Goal: Task Accomplishment & Management: Use online tool/utility

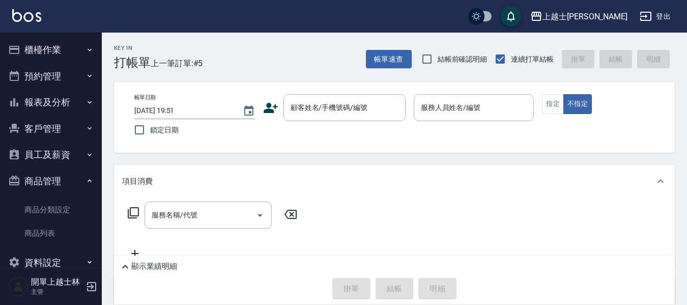
scroll to position [20, 0]
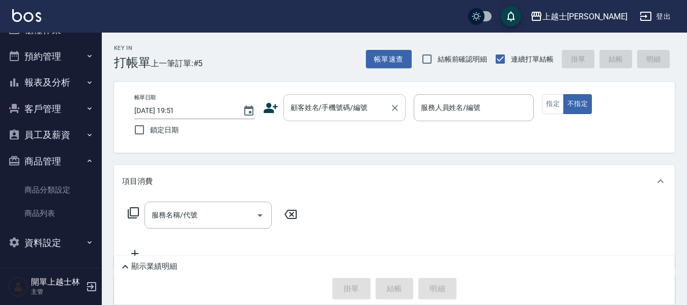
click at [290, 102] on input "顧客姓名/手機號碼/編號" at bounding box center [337, 108] width 98 height 18
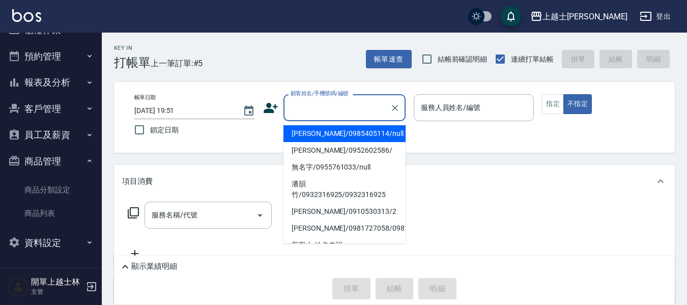
click at [335, 138] on li "[PERSON_NAME]/0985405114/null" at bounding box center [344, 133] width 122 height 17
type input "[PERSON_NAME]/0985405114/null"
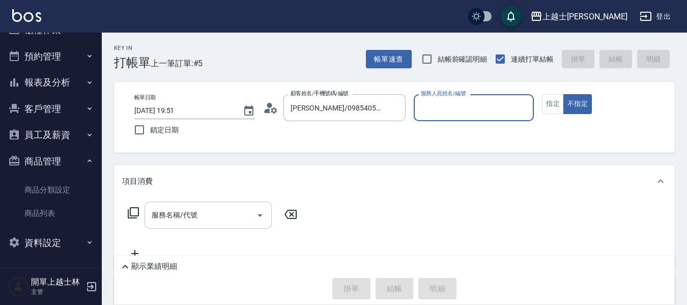
type input "[PERSON_NAME]-8"
click at [195, 220] on div "服務名稱/代號 服務名稱/代號" at bounding box center [208, 215] width 127 height 27
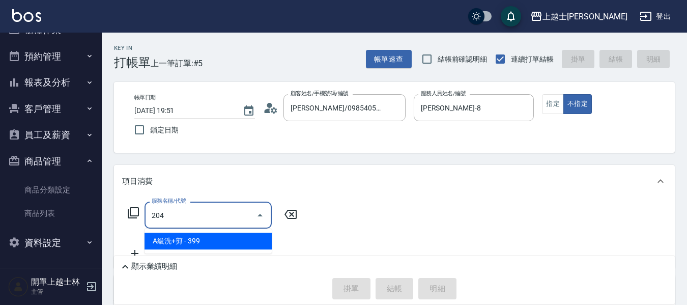
type input "A級洗+剪(204)"
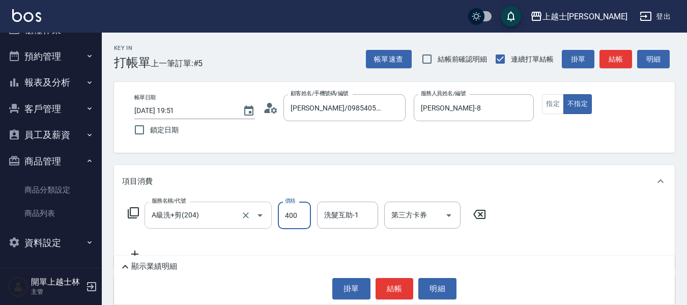
type input "400"
click at [601, 59] on button "結帳" at bounding box center [615, 59] width 33 height 19
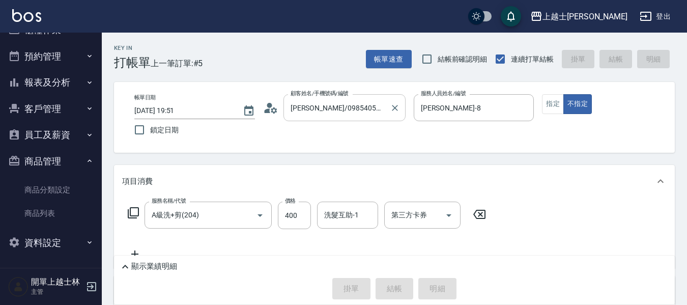
type input "[DATE] 21:22"
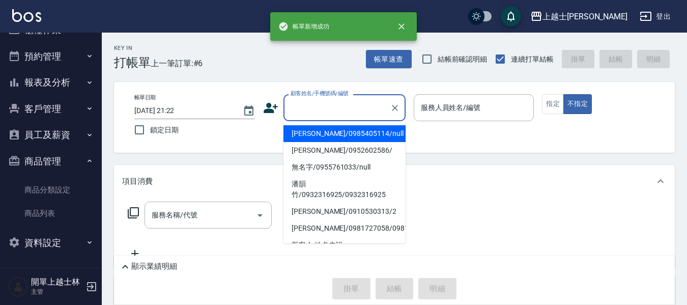
click at [319, 106] on input "顧客姓名/手機號碼/編號" at bounding box center [337, 108] width 98 height 18
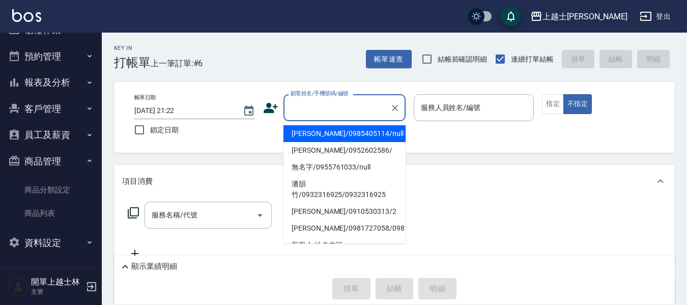
click at [338, 137] on li "[PERSON_NAME]/0985405114/null" at bounding box center [344, 133] width 122 height 17
type input "[PERSON_NAME]/0985405114/null"
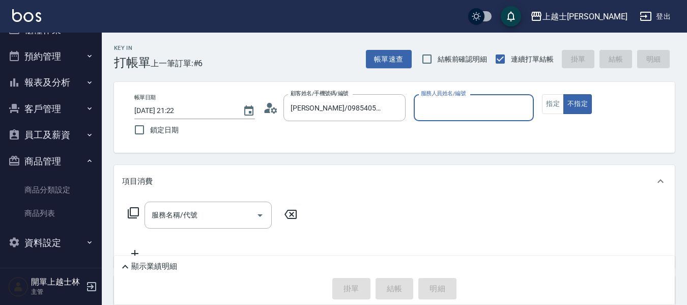
type input "[PERSON_NAME]-8"
click at [556, 103] on button "指定" at bounding box center [553, 104] width 22 height 20
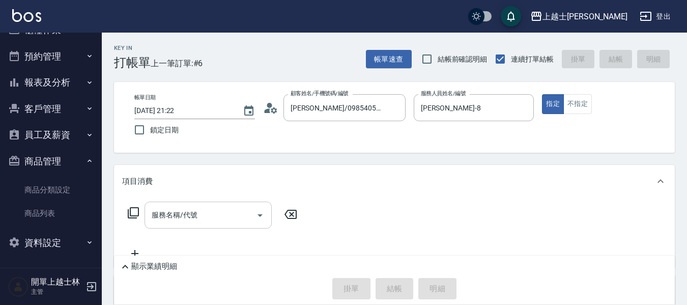
click at [239, 216] on input "服務名稱/代號" at bounding box center [200, 215] width 103 height 18
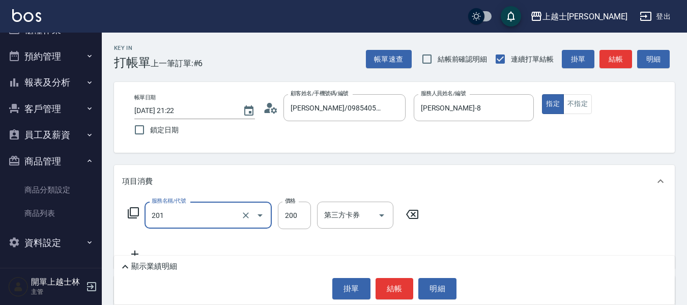
type input "B級單剪(201)"
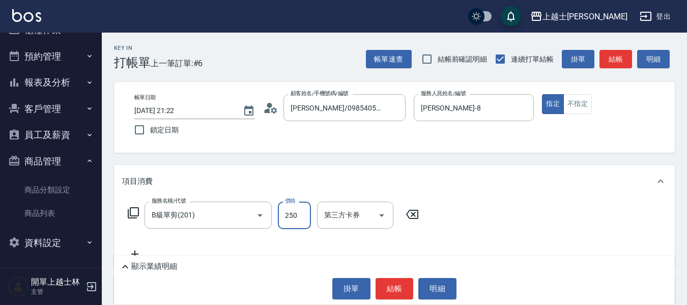
type input "250"
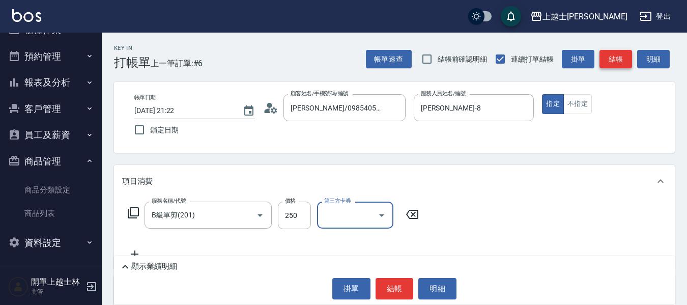
click at [613, 60] on button "結帳" at bounding box center [615, 59] width 33 height 19
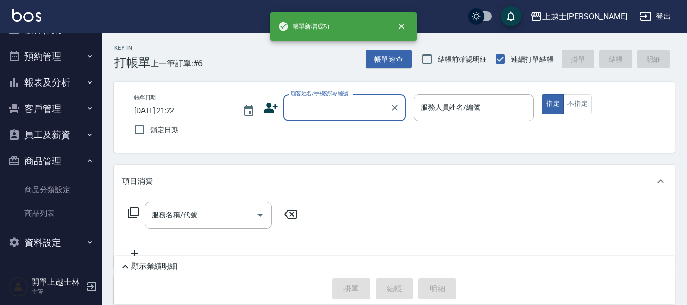
click at [316, 111] on input "顧客姓名/手機號碼/編號" at bounding box center [337, 108] width 98 height 18
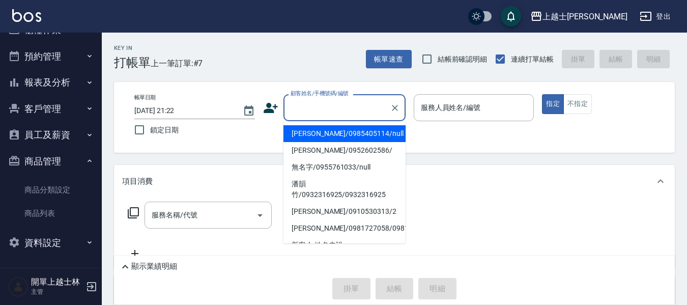
click at [312, 133] on li "[PERSON_NAME]/0985405114/null" at bounding box center [344, 133] width 122 height 17
type input "[PERSON_NAME]/0985405114/null"
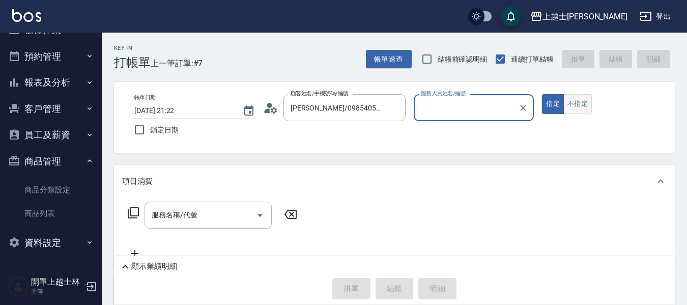
type input "[PERSON_NAME]-8"
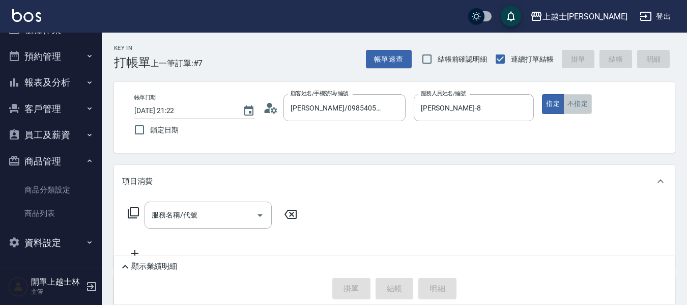
click at [577, 106] on button "不指定" at bounding box center [577, 104] width 28 height 20
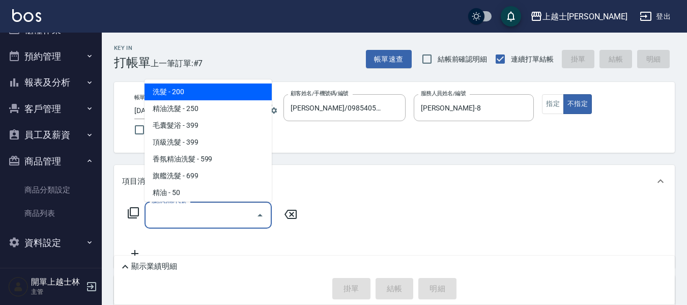
click at [200, 218] on input "服務名稱/代號" at bounding box center [200, 215] width 103 height 18
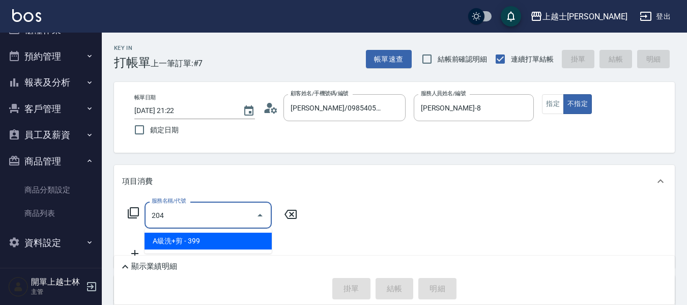
type input "A級洗+剪(204)"
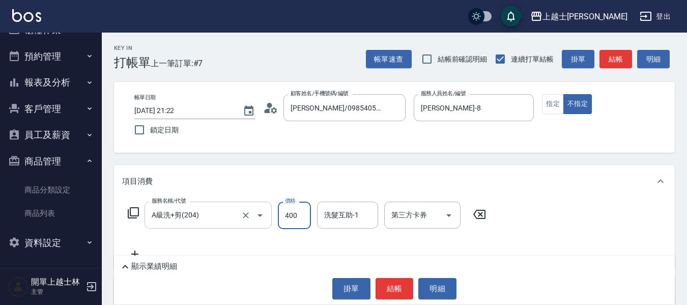
type input "400"
click at [620, 55] on button "結帳" at bounding box center [615, 59] width 33 height 19
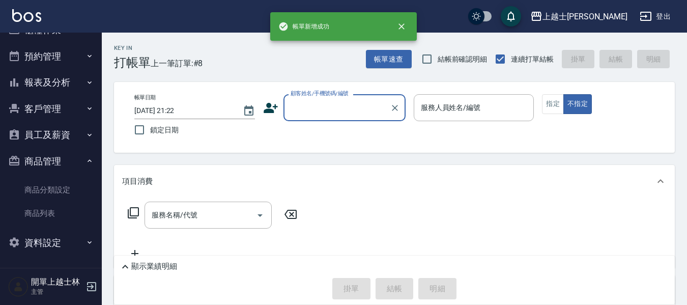
click at [305, 110] on input "顧客姓名/手機號碼/編號" at bounding box center [337, 108] width 98 height 18
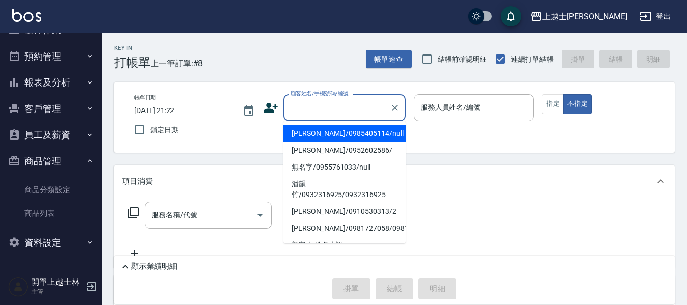
click at [338, 135] on li "[PERSON_NAME]/0985405114/null" at bounding box center [344, 133] width 122 height 17
type input "[PERSON_NAME]/0985405114/null"
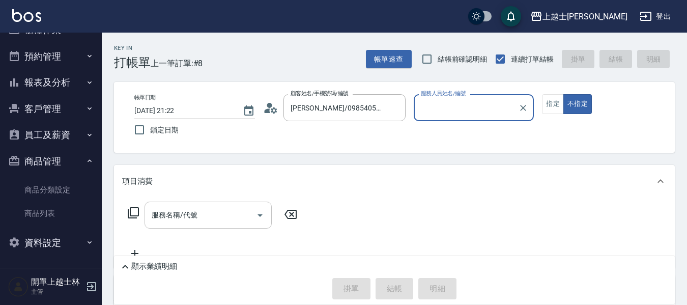
type input "[PERSON_NAME]-8"
click at [208, 213] on input "服務名稱/代號" at bounding box center [200, 215] width 103 height 18
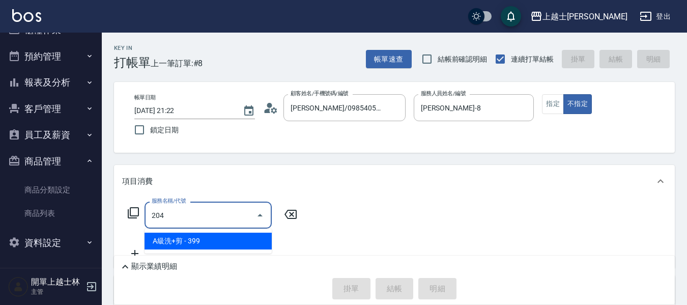
type input "A級洗+剪(204)"
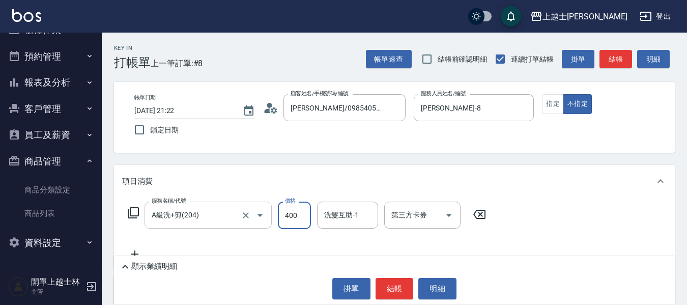
type input "400"
click at [608, 61] on button "結帳" at bounding box center [615, 59] width 33 height 19
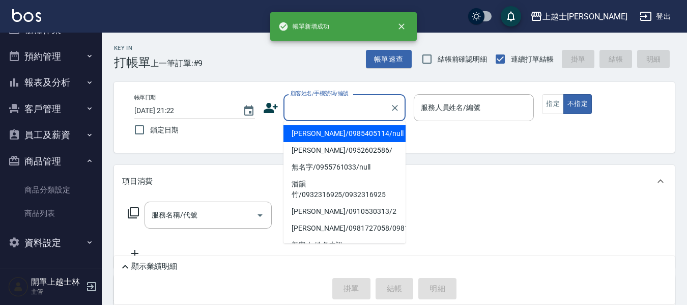
click at [319, 101] on input "顧客姓名/手機號碼/編號" at bounding box center [337, 108] width 98 height 18
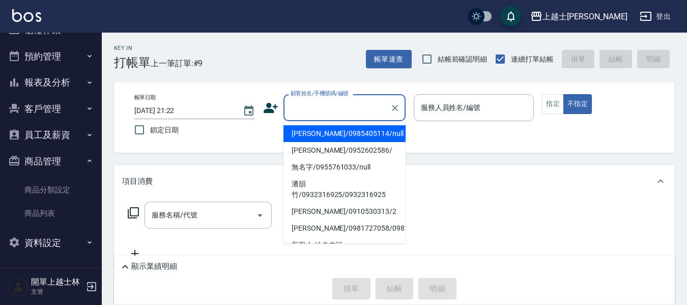
click at [327, 136] on li "[PERSON_NAME]/0985405114/null" at bounding box center [344, 133] width 122 height 17
type input "[PERSON_NAME]/0985405114/null"
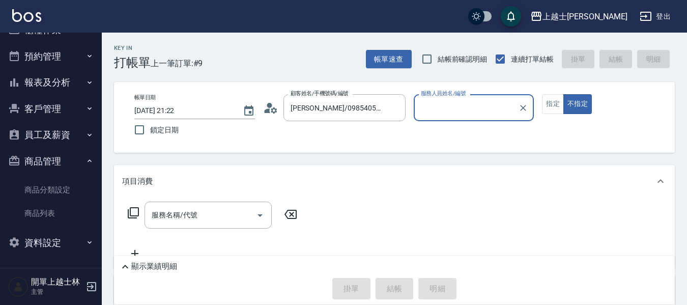
type input "[PERSON_NAME]-8"
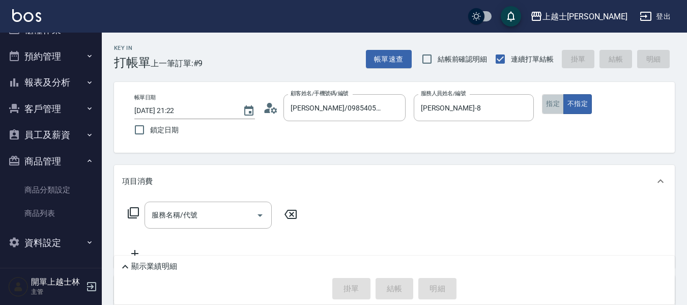
click at [542, 105] on button "指定" at bounding box center [553, 104] width 22 height 20
click at [217, 217] on input "服務名稱/代號" at bounding box center [200, 215] width 103 height 18
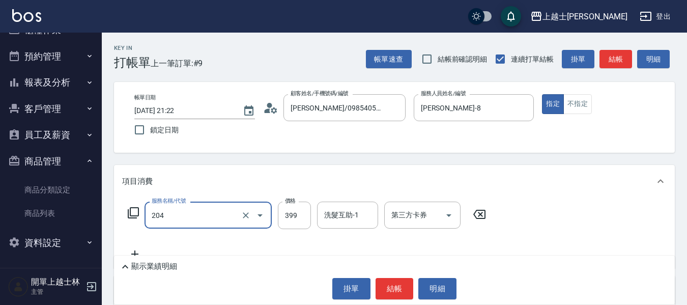
type input "A級洗+剪(204)"
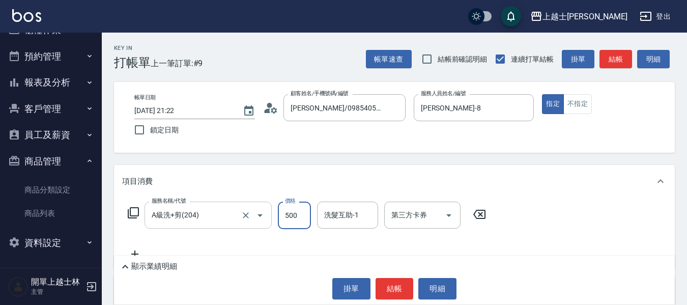
type input "500"
click at [609, 64] on button "結帳" at bounding box center [615, 59] width 33 height 19
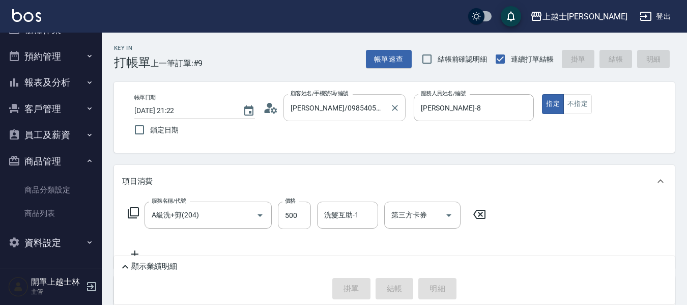
type input "[DATE] 21:23"
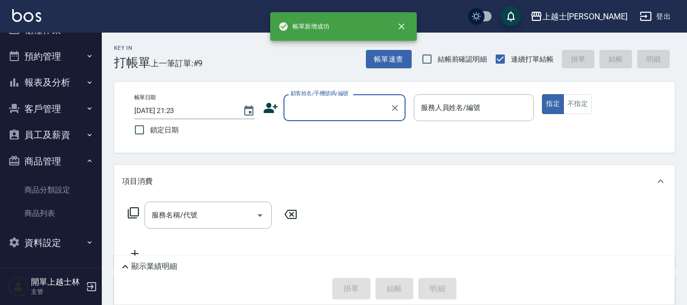
click at [341, 109] on input "顧客姓名/手機號碼/編號" at bounding box center [337, 108] width 98 height 18
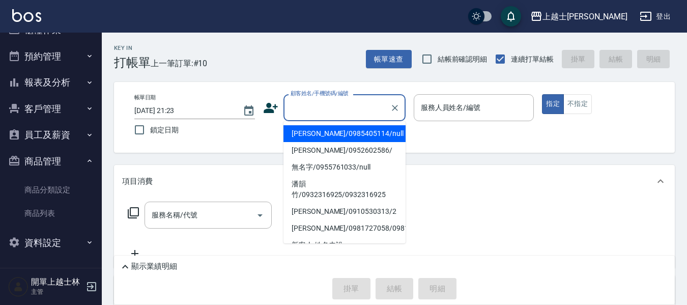
click at [362, 136] on li "[PERSON_NAME]/0985405114/null" at bounding box center [344, 133] width 122 height 17
type input "[PERSON_NAME]/0985405114/null"
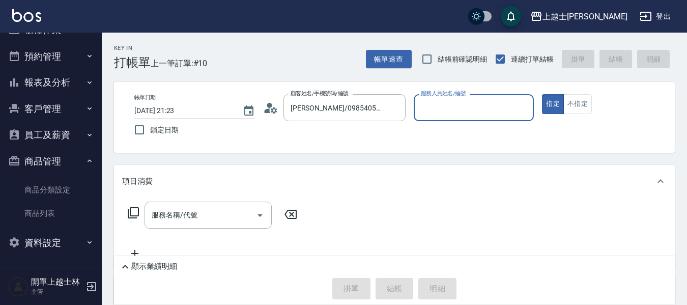
type input "[PERSON_NAME]-8"
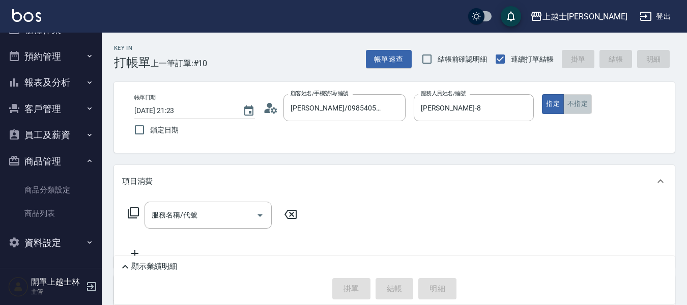
click at [575, 110] on button "不指定" at bounding box center [577, 104] width 28 height 20
click at [71, 90] on button "報表及分析" at bounding box center [51, 82] width 94 height 26
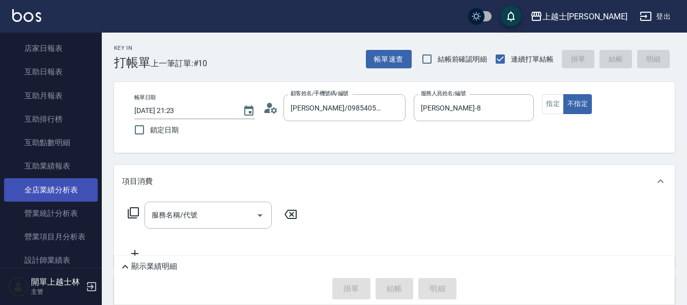
scroll to position [153, 0]
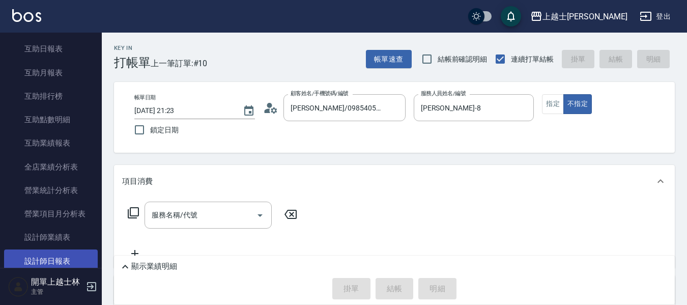
click at [69, 256] on link "設計師日報表" at bounding box center [51, 260] width 94 height 23
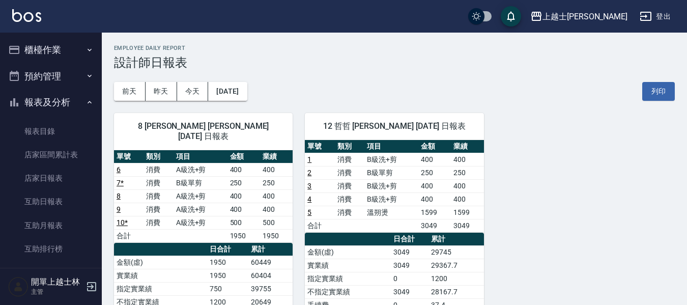
click at [44, 46] on button "櫃檯作業" at bounding box center [51, 50] width 94 height 26
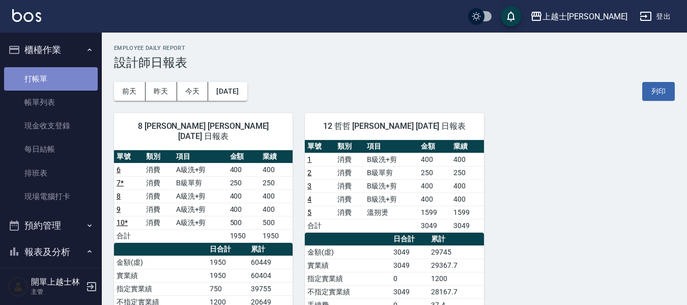
click at [57, 81] on link "打帳單" at bounding box center [51, 78] width 94 height 23
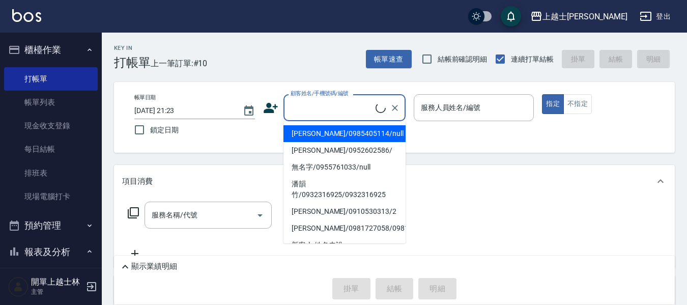
click at [356, 111] on input "顧客姓名/手機號碼/編號" at bounding box center [332, 108] width 88 height 18
click at [348, 139] on li "[PERSON_NAME]/0985405114/null" at bounding box center [344, 133] width 122 height 17
type input "[PERSON_NAME]/0985405114/null"
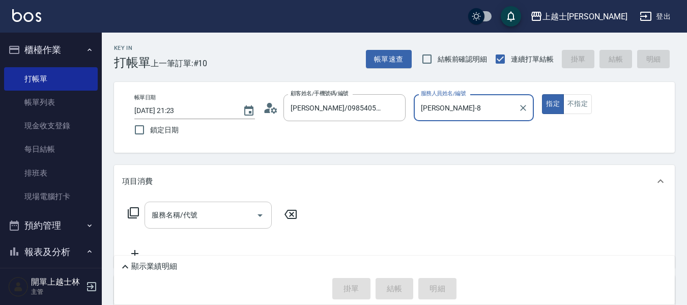
type input "[PERSON_NAME]-8"
click at [201, 215] on input "服務名稱/代號" at bounding box center [200, 215] width 103 height 18
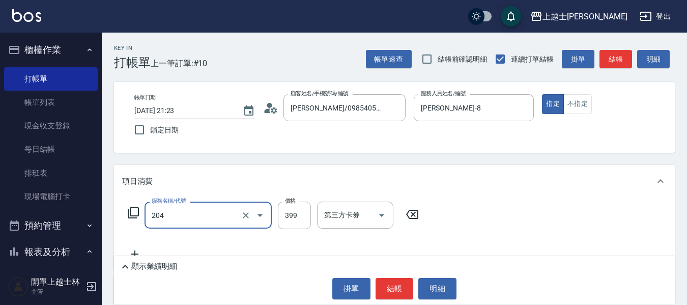
type input "A級洗+剪(204)"
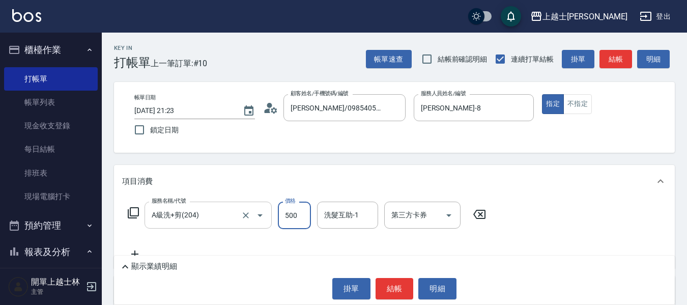
type input "500"
click at [607, 60] on button "結帳" at bounding box center [615, 59] width 33 height 19
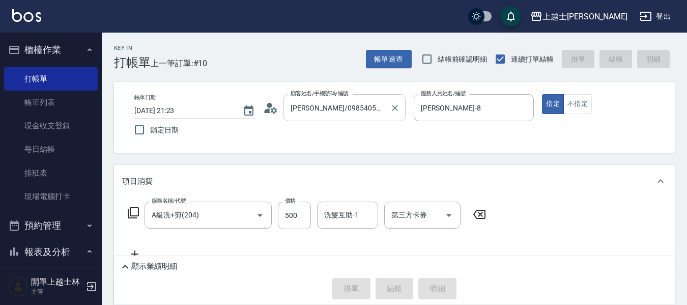
type input "[DATE] 21:24"
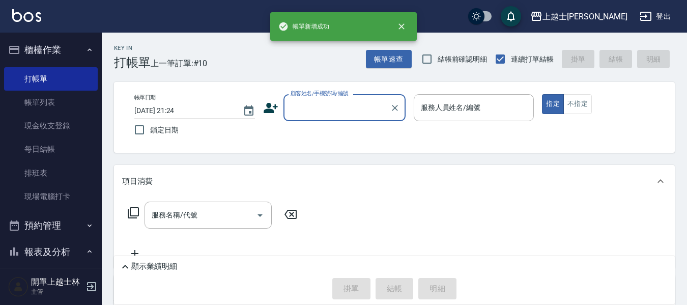
click at [370, 109] on input "顧客姓名/手機號碼/編號" at bounding box center [337, 108] width 98 height 18
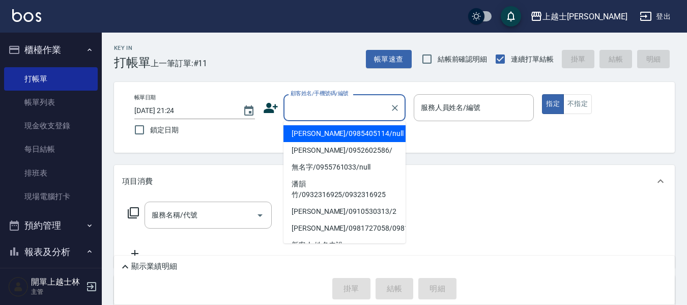
click at [364, 133] on li "[PERSON_NAME]/0985405114/null" at bounding box center [344, 133] width 122 height 17
type input "[PERSON_NAME]/0985405114/null"
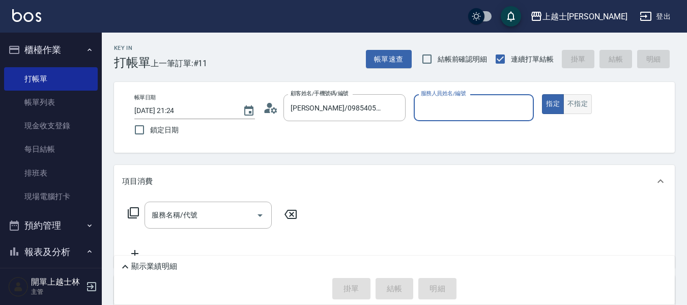
click at [577, 102] on button "不指定" at bounding box center [577, 104] width 28 height 20
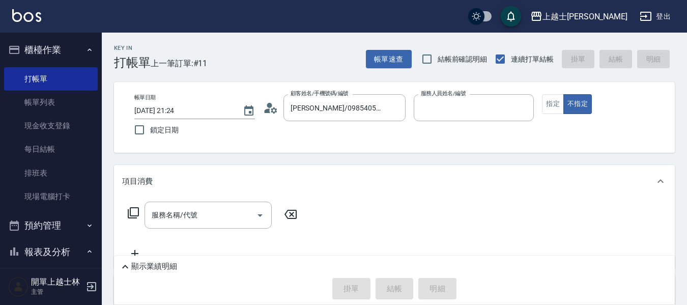
type input "[PERSON_NAME]-8"
click at [154, 219] on div "服務名稱/代號 服務名稱/代號" at bounding box center [208, 215] width 127 height 27
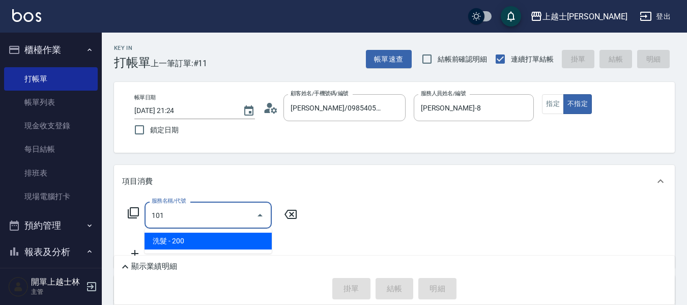
type input "洗髮(101)"
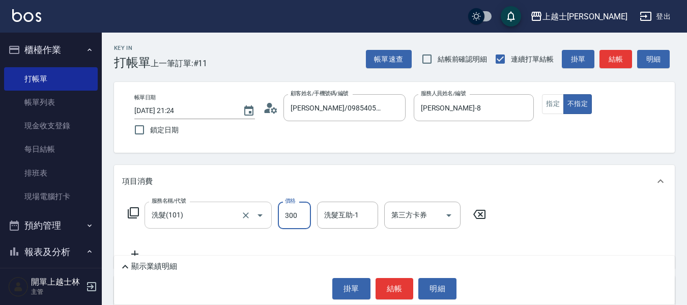
type input "300"
click at [614, 58] on button "結帳" at bounding box center [615, 59] width 33 height 19
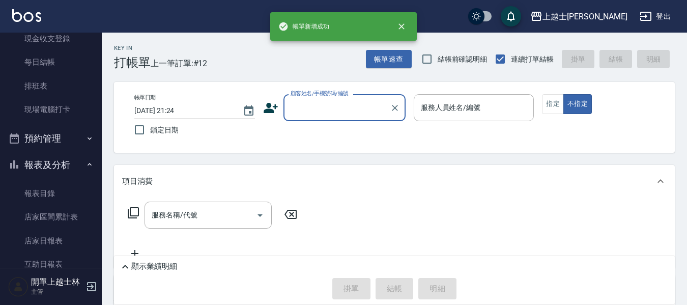
scroll to position [102, 0]
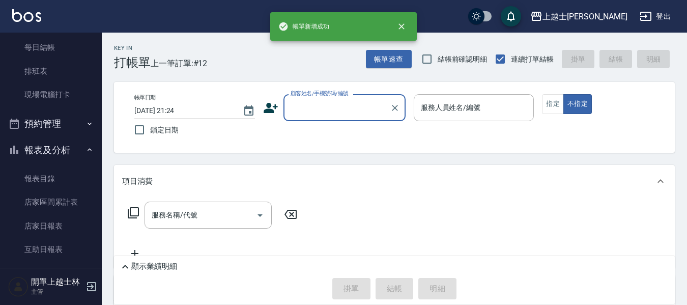
click at [56, 159] on button "報表及分析" at bounding box center [51, 150] width 94 height 26
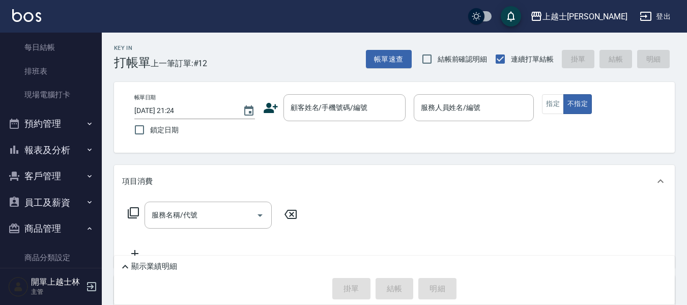
click at [55, 154] on button "報表及分析" at bounding box center [51, 150] width 94 height 26
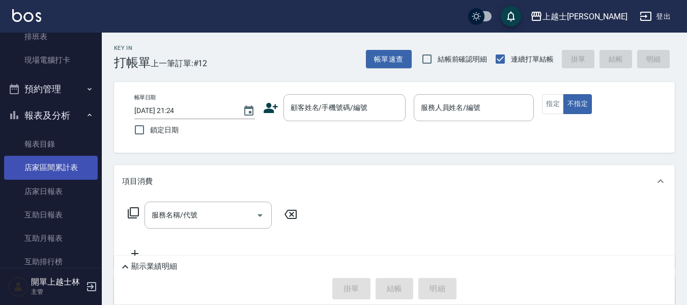
scroll to position [153, 0]
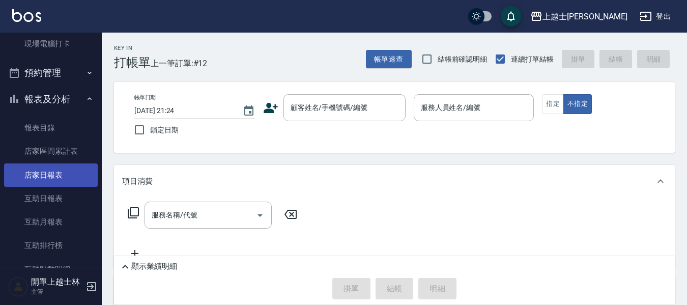
click at [61, 178] on link "店家日報表" at bounding box center [51, 174] width 94 height 23
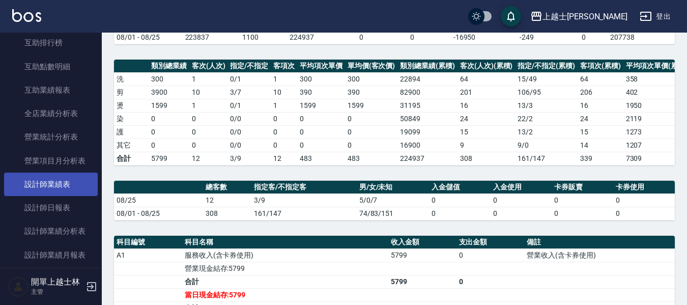
scroll to position [356, 0]
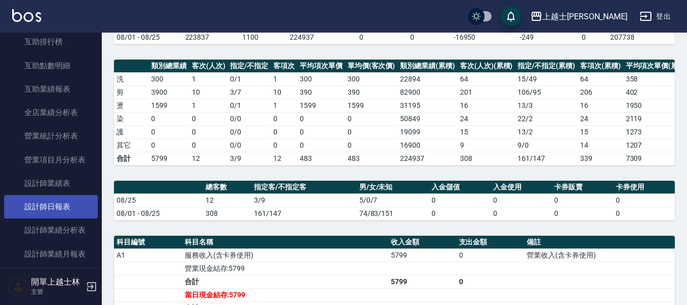
click at [74, 209] on link "設計師日報表" at bounding box center [51, 206] width 94 height 23
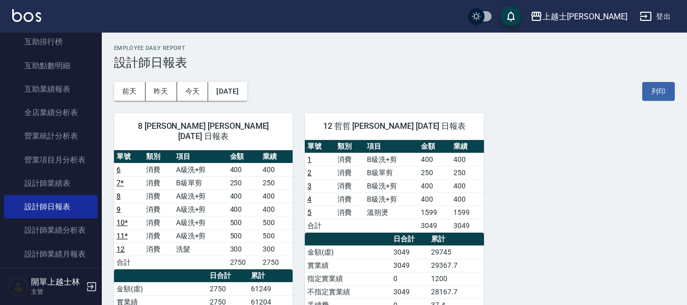
click at [241, 229] on td "500" at bounding box center [243, 235] width 33 height 13
click at [245, 242] on td "300" at bounding box center [243, 248] width 33 height 13
click at [241, 229] on td "500" at bounding box center [243, 235] width 33 height 13
click at [244, 242] on td "300" at bounding box center [243, 248] width 33 height 13
click at [244, 230] on td "500" at bounding box center [243, 235] width 33 height 13
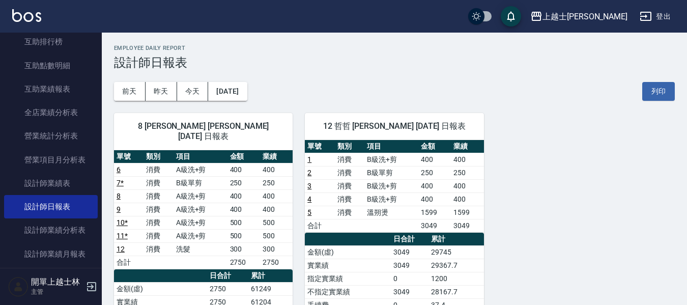
click at [246, 242] on td "300" at bounding box center [243, 248] width 33 height 13
click at [245, 229] on td "500" at bounding box center [243, 235] width 33 height 13
click at [245, 242] on td "300" at bounding box center [243, 248] width 33 height 13
click at [244, 229] on td "500" at bounding box center [243, 235] width 33 height 13
click at [245, 242] on td "300" at bounding box center [243, 248] width 33 height 13
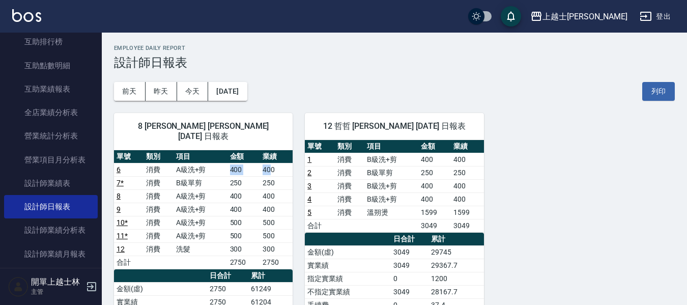
drag, startPoint x: 232, startPoint y: 160, endPoint x: 273, endPoint y: 163, distance: 41.3
click at [273, 163] on tr "6 消費 A級洗+剪 400 400" at bounding box center [203, 169] width 179 height 13
click at [276, 164] on td "400" at bounding box center [276, 169] width 33 height 13
drag, startPoint x: 277, startPoint y: 162, endPoint x: 230, endPoint y: 173, distance: 47.9
click at [230, 173] on tbody "6 消費 A級洗+剪 400 400 7 * 消費 B級單剪 250 250 8 消費 A級洗+剪 400 400 9 消費 A級洗+剪 400 400 10…" at bounding box center [203, 216] width 179 height 106
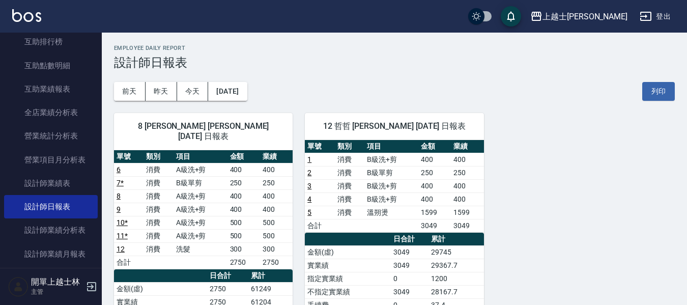
click at [234, 176] on td "250" at bounding box center [243, 182] width 33 height 13
drag, startPoint x: 232, startPoint y: 162, endPoint x: 255, endPoint y: 167, distance: 23.6
click at [255, 167] on tbody "6 消費 A級洗+剪 400 400 7 * 消費 B級單剪 250 250 8 消費 A級洗+剪 400 400 9 消費 A級洗+剪 400 400 10…" at bounding box center [203, 216] width 179 height 106
click at [265, 177] on td "250" at bounding box center [276, 182] width 33 height 13
drag, startPoint x: 380, startPoint y: 219, endPoint x: 401, endPoint y: 234, distance: 26.0
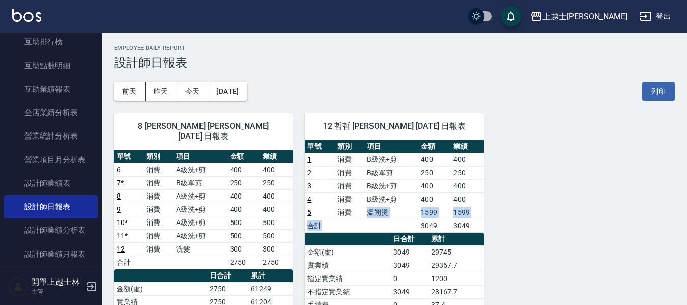
click at [401, 225] on tbody "1 消費 B級洗+剪 400 400 2 消費 B級單剪 250 250 3 消費 B級洗+剪 400 400 4 消費 B級洗+剪 400 400 5 消費…" at bounding box center [394, 192] width 179 height 79
click at [392, 247] on td "3049" at bounding box center [410, 251] width 38 height 13
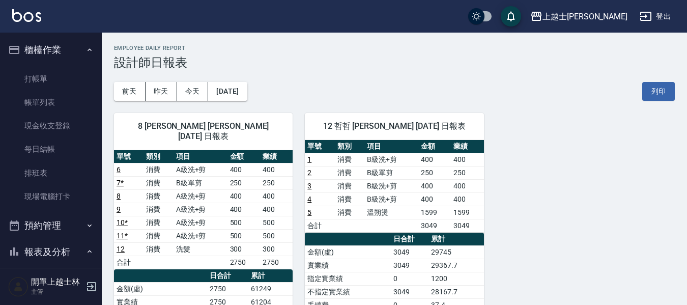
drag, startPoint x: 68, startPoint y: 101, endPoint x: 124, endPoint y: 137, distance: 65.9
click at [68, 101] on link "帳單列表" at bounding box center [51, 102] width 94 height 23
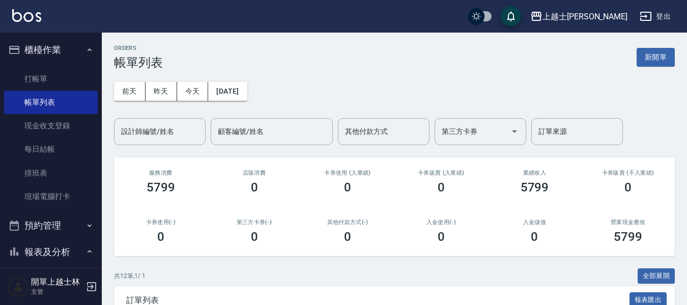
scroll to position [204, 0]
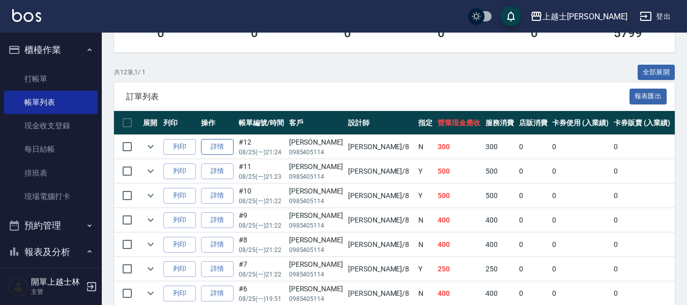
click at [210, 151] on link "詳情" at bounding box center [217, 147] width 33 height 16
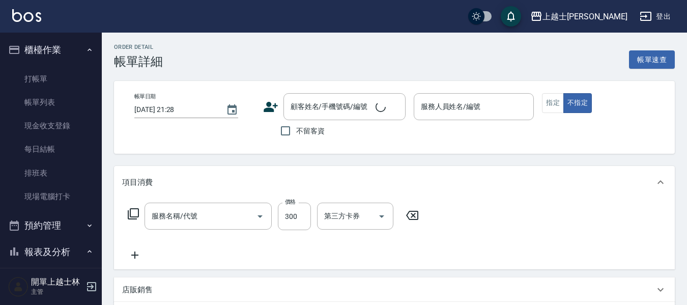
scroll to position [94, 0]
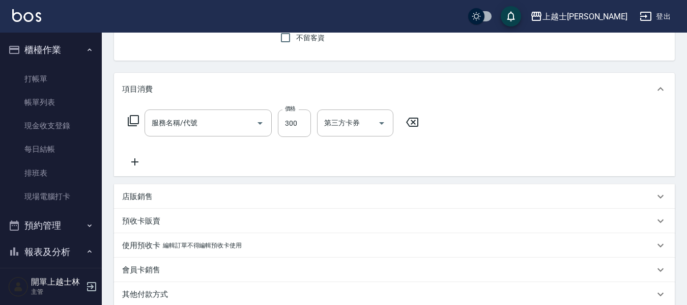
type input "[DATE] 21:24"
type input "[PERSON_NAME]-8"
type input "洗髮(101)"
type input "[PERSON_NAME]/0985405114/null"
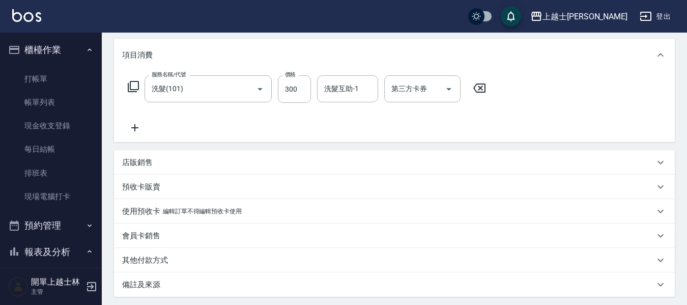
scroll to position [145, 0]
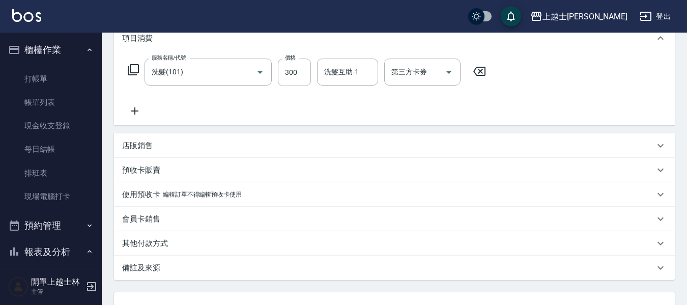
click at [190, 240] on div "其他付款方式" at bounding box center [388, 243] width 532 height 11
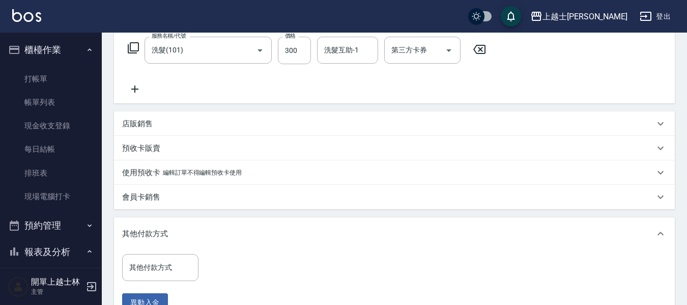
scroll to position [196, 0]
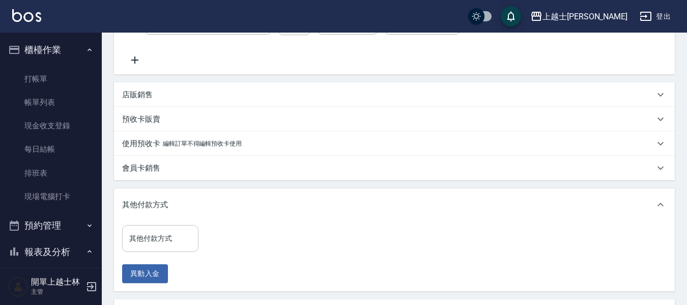
click at [173, 235] on input "其他付款方式" at bounding box center [160, 239] width 67 height 18
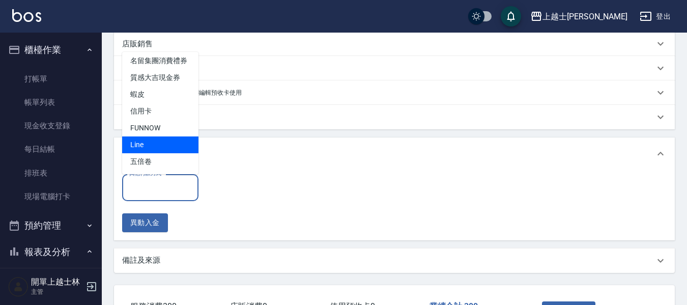
scroll to position [298, 0]
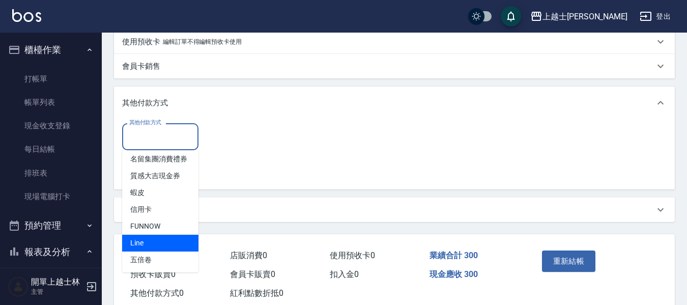
click at [187, 135] on input "其他付款方式" at bounding box center [160, 137] width 67 height 18
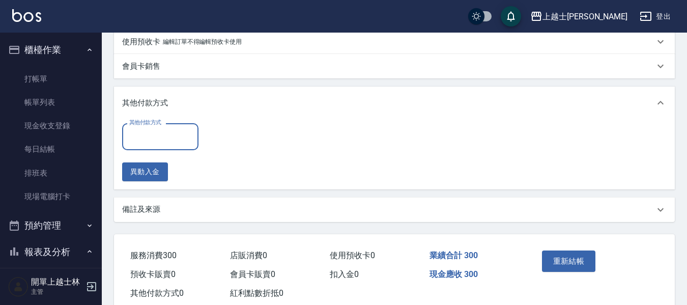
click at [187, 135] on input "其他付款方式" at bounding box center [160, 137] width 67 height 18
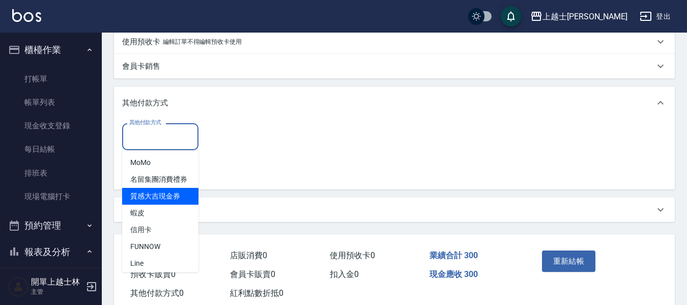
scroll to position [31, 0]
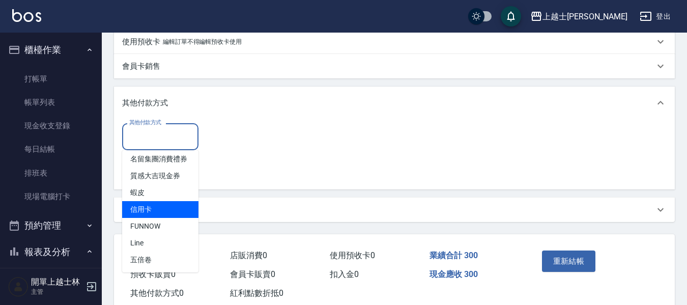
click at [176, 205] on span "信用卡" at bounding box center [160, 209] width 76 height 17
type input "信用卡"
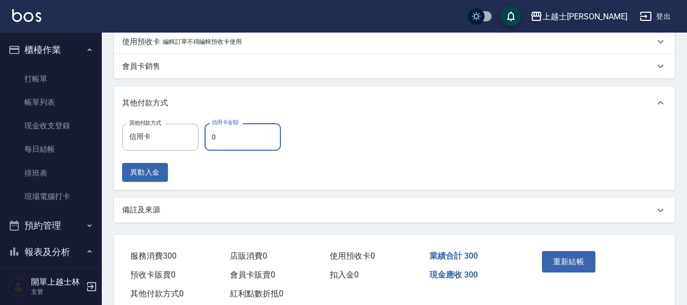
click at [229, 140] on input "0" at bounding box center [243, 136] width 76 height 27
type input "300"
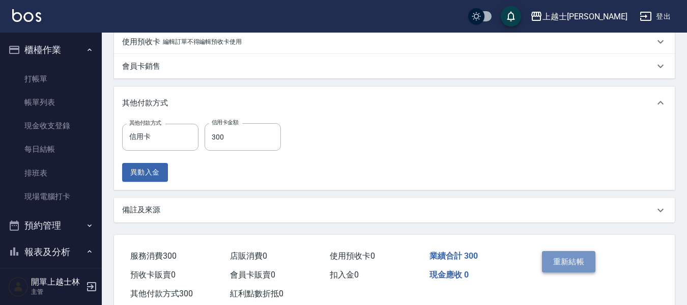
click at [577, 256] on button "重新結帳" at bounding box center [569, 261] width 54 height 21
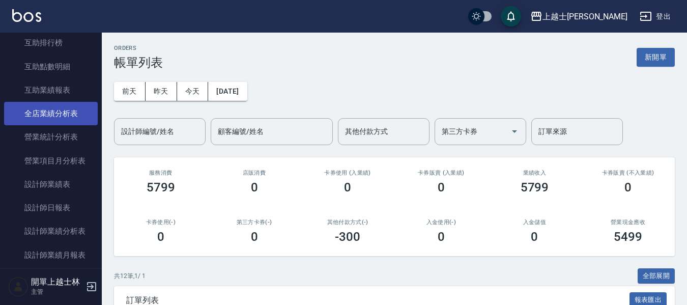
scroll to position [356, 0]
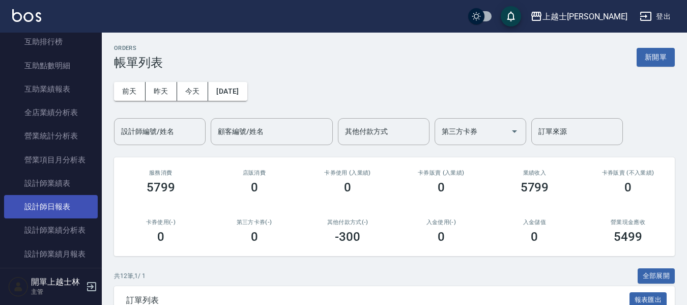
click at [71, 213] on link "設計師日報表" at bounding box center [51, 206] width 94 height 23
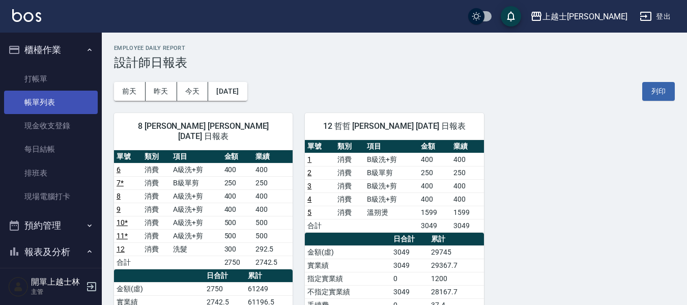
drag, startPoint x: 51, startPoint y: 103, endPoint x: 55, endPoint y: 107, distance: 6.1
click at [52, 103] on link "帳單列表" at bounding box center [51, 102] width 94 height 23
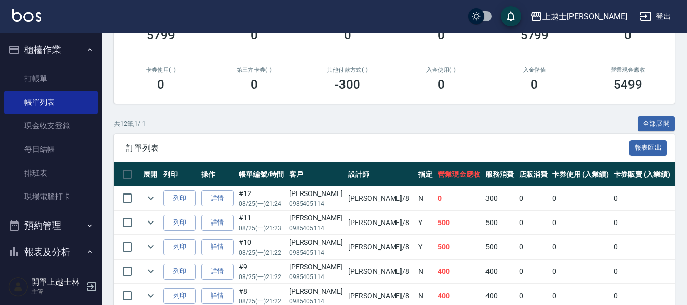
scroll to position [204, 0]
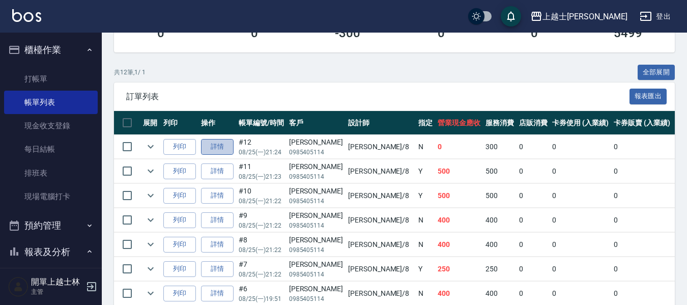
click at [222, 145] on link "詳情" at bounding box center [217, 147] width 33 height 16
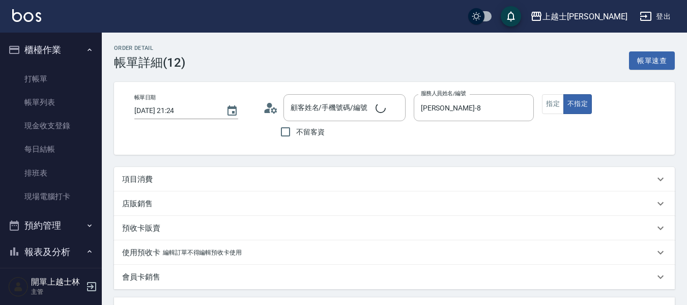
type input "[DATE] 21:24"
type input "[PERSON_NAME]-8"
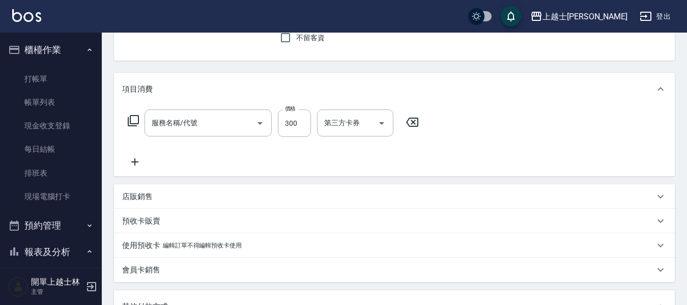
type input "[PERSON_NAME]/0985405114/null"
type input "洗髮(101)"
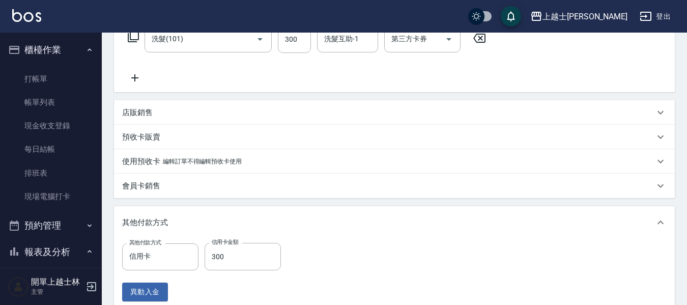
scroll to position [196, 0]
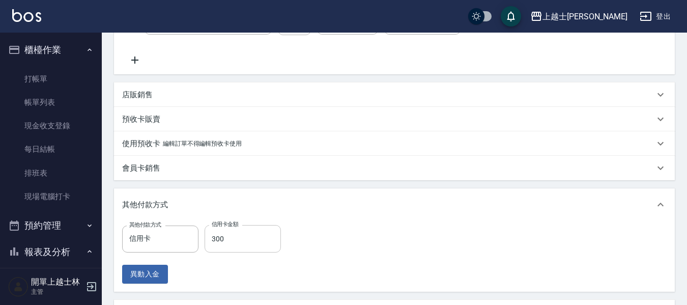
click at [262, 233] on input "300" at bounding box center [243, 238] width 76 height 27
type input "0"
click at [190, 236] on icon "Clear" at bounding box center [188, 239] width 10 height 10
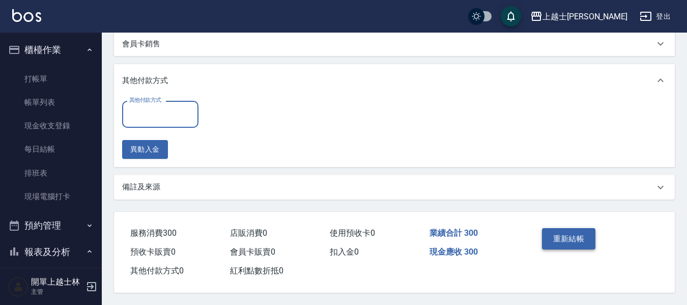
click at [568, 228] on button "重新結帳" at bounding box center [569, 238] width 54 height 21
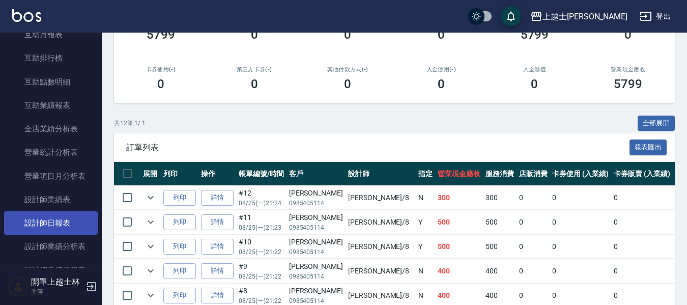
scroll to position [356, 0]
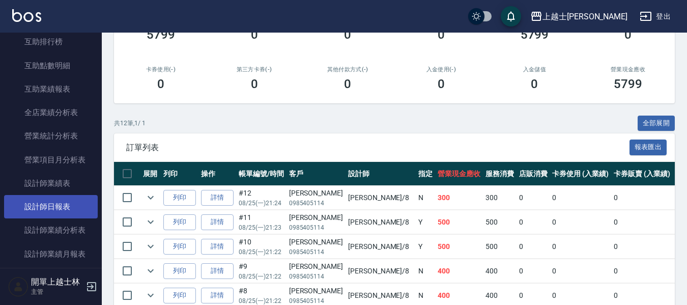
click at [68, 212] on link "設計師日報表" at bounding box center [51, 206] width 94 height 23
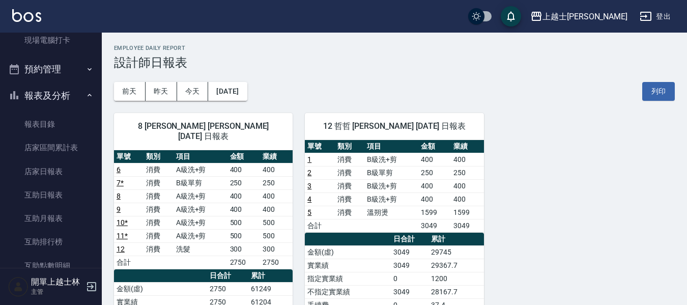
scroll to position [51, 0]
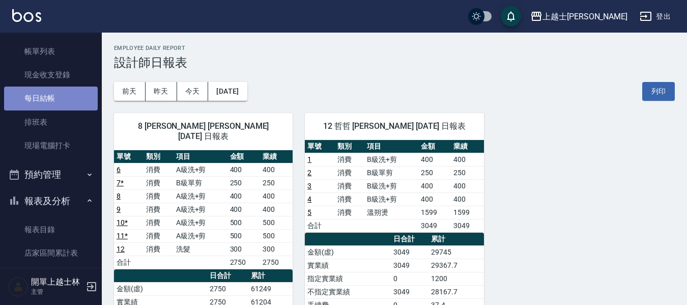
click at [58, 102] on link "每日結帳" at bounding box center [51, 98] width 94 height 23
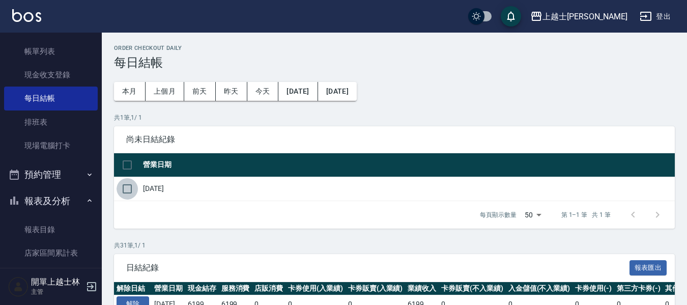
click at [128, 190] on input "checkbox" at bounding box center [127, 188] width 21 height 21
checkbox input "true"
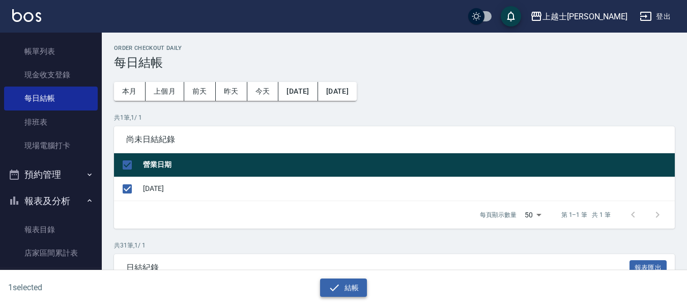
click at [325, 284] on button "結帳" at bounding box center [343, 287] width 47 height 19
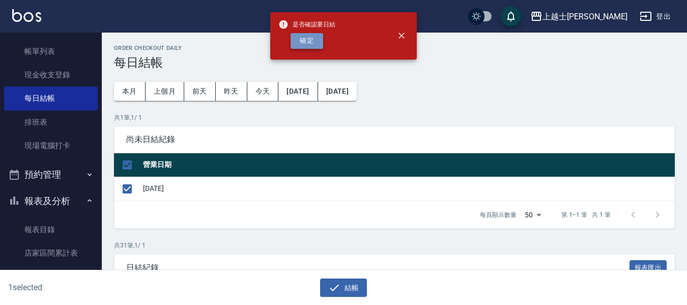
click at [309, 35] on button "確定" at bounding box center [307, 41] width 33 height 16
checkbox input "false"
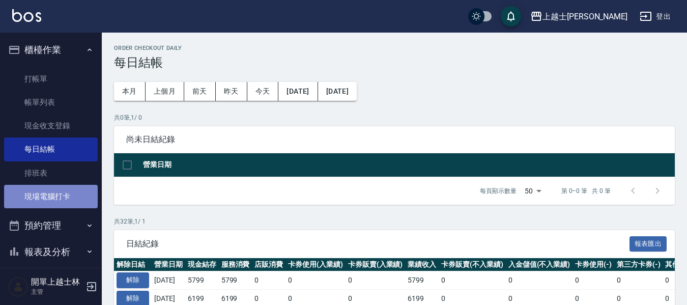
click at [62, 198] on link "現場電腦打卡" at bounding box center [51, 196] width 94 height 23
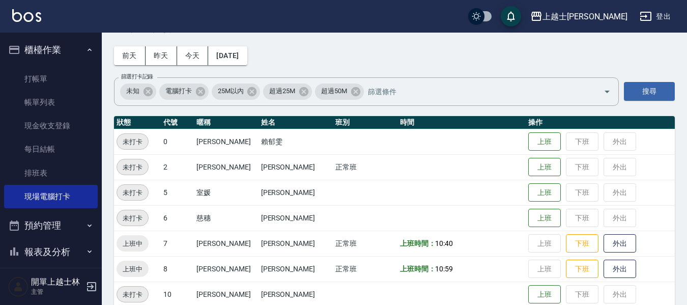
scroll to position [102, 0]
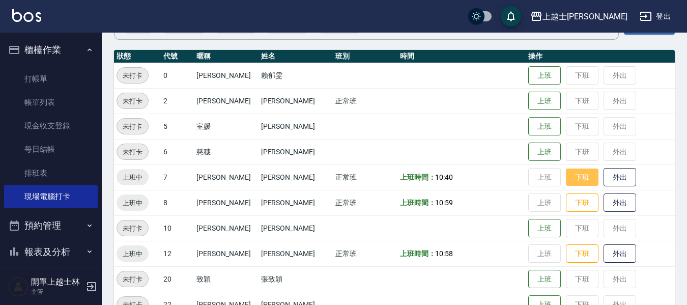
click at [566, 172] on button "下班" at bounding box center [582, 177] width 33 height 18
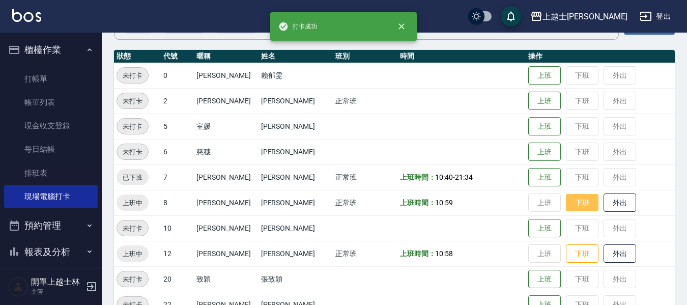
click at [571, 196] on button "下班" at bounding box center [582, 203] width 33 height 18
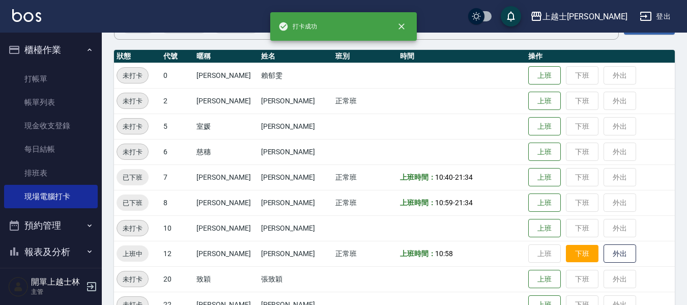
click at [580, 254] on button "下班" at bounding box center [582, 254] width 33 height 18
